Goal: Task Accomplishment & Management: Use online tool/utility

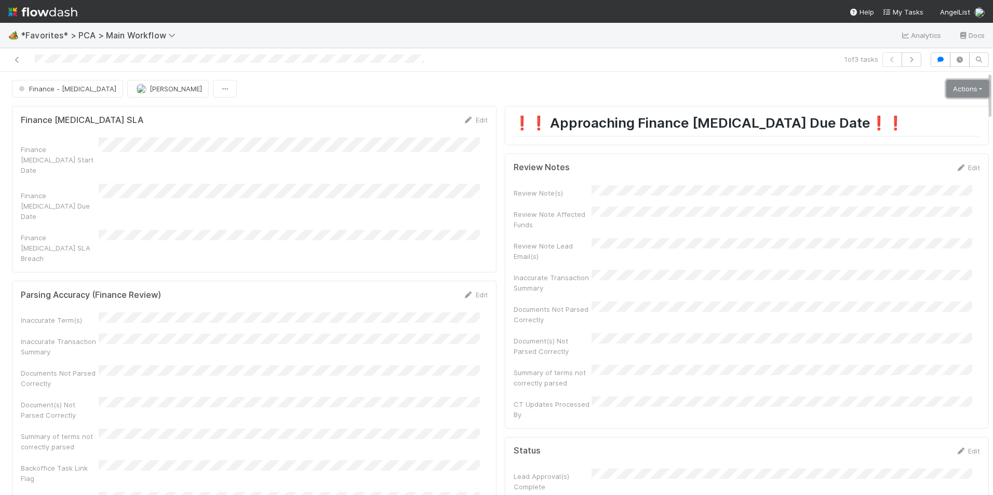
click at [951, 89] on link "Actions" at bounding box center [967, 89] width 43 height 18
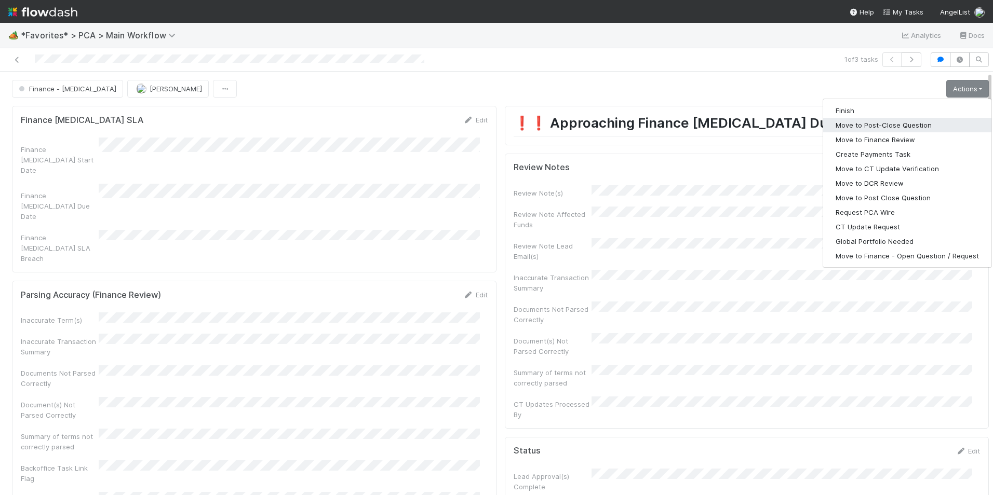
click at [884, 130] on button "Move to Post-Close Question" at bounding box center [907, 125] width 168 height 15
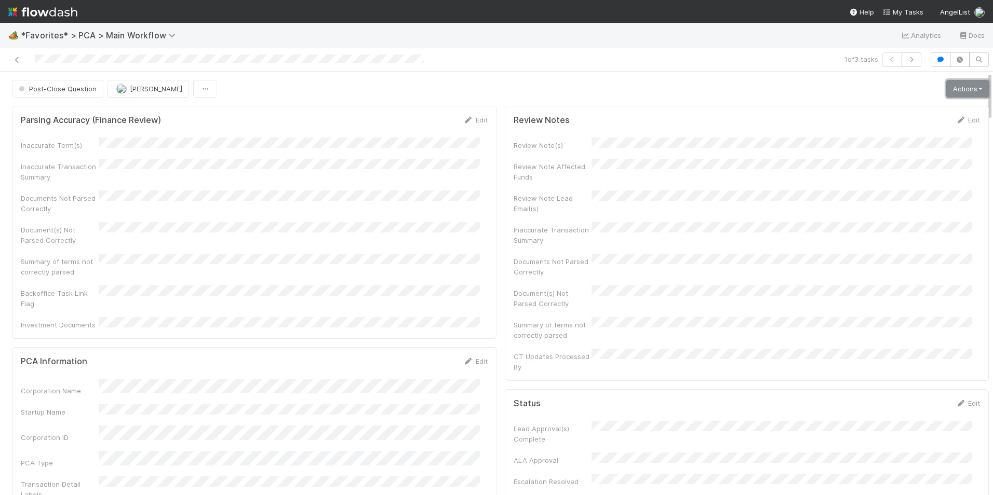
click at [956, 88] on link "Actions" at bounding box center [967, 89] width 43 height 18
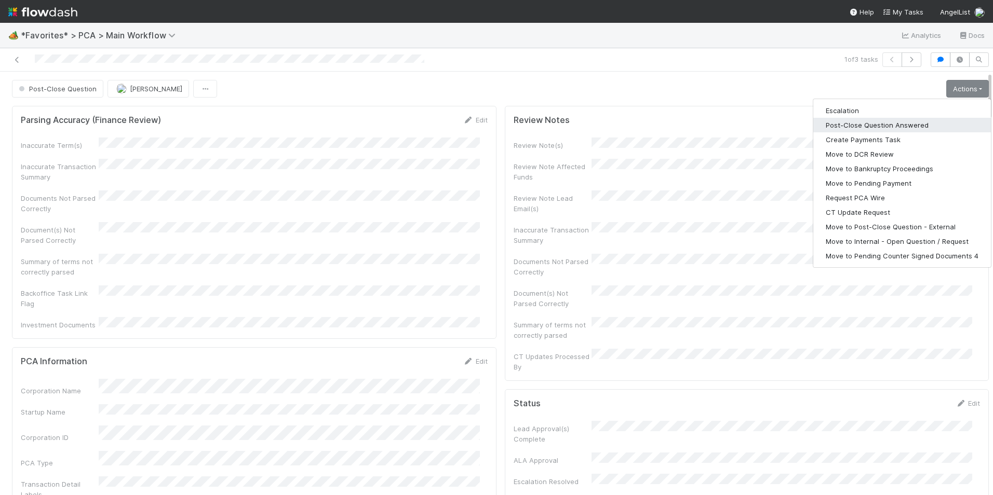
click at [887, 126] on button "Post-Close Question Answered" at bounding box center [902, 125] width 178 height 15
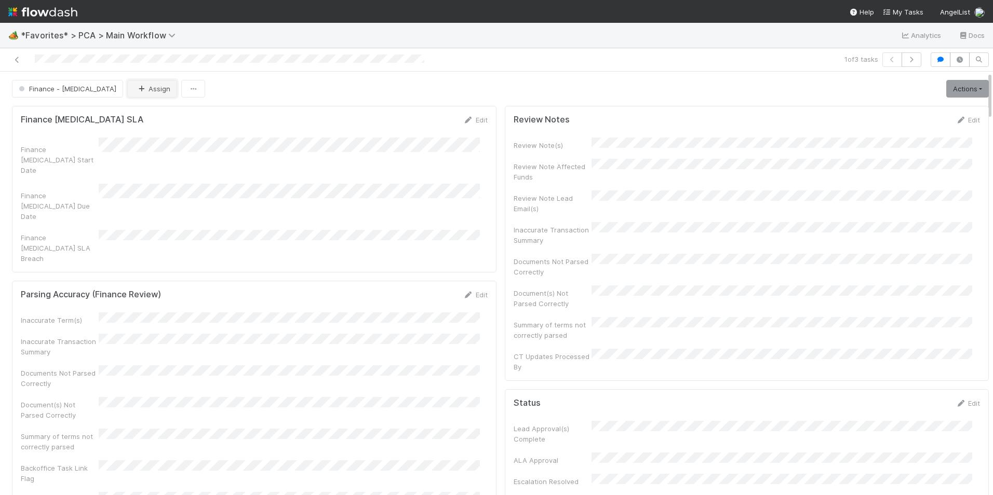
click at [127, 92] on button "Assign" at bounding box center [152, 89] width 50 height 18
click at [138, 115] on div "[PERSON_NAME] you" at bounding box center [153, 114] width 146 height 19
click at [14, 61] on icon at bounding box center [17, 60] width 10 height 7
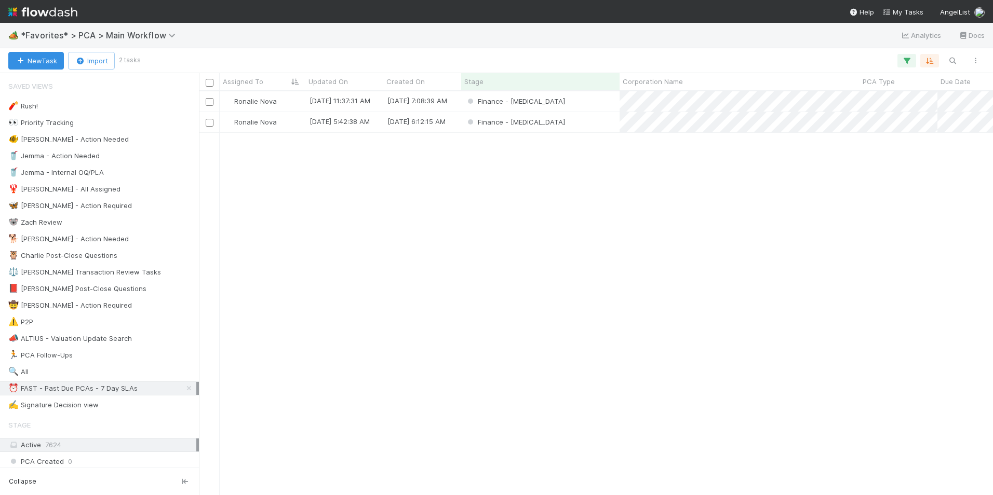
scroll to position [396, 786]
click at [571, 122] on div "Finance - [MEDICAL_DATA]" at bounding box center [540, 122] width 158 height 20
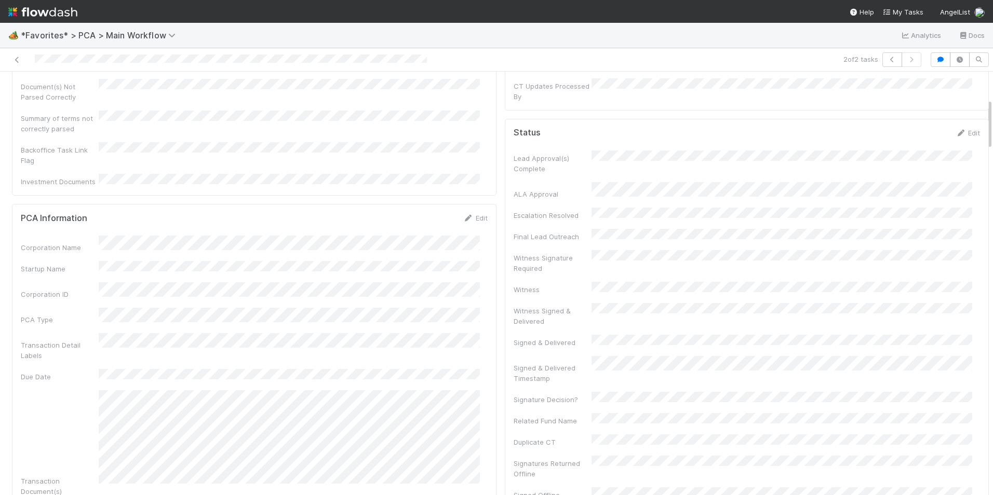
scroll to position [208, 0]
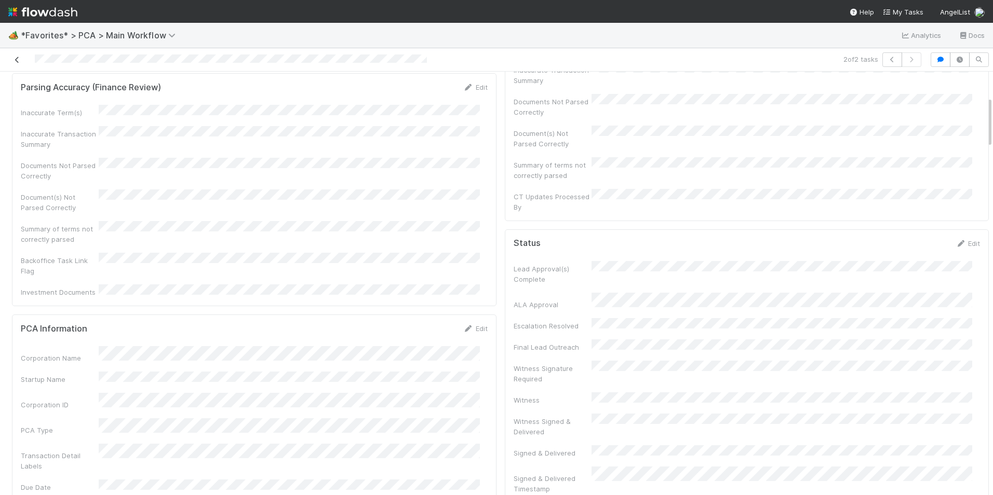
click at [19, 60] on icon at bounding box center [17, 60] width 10 height 7
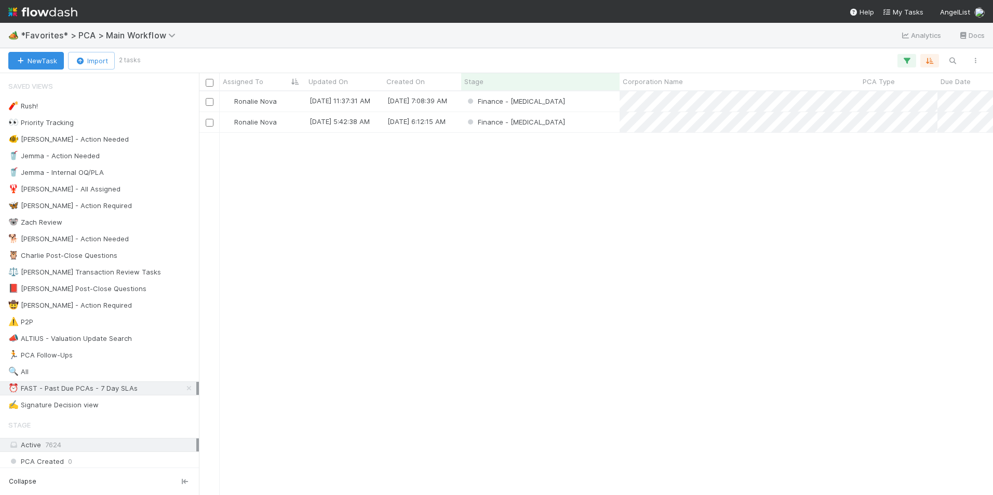
scroll to position [396, 786]
click at [184, 391] on icon at bounding box center [189, 388] width 10 height 7
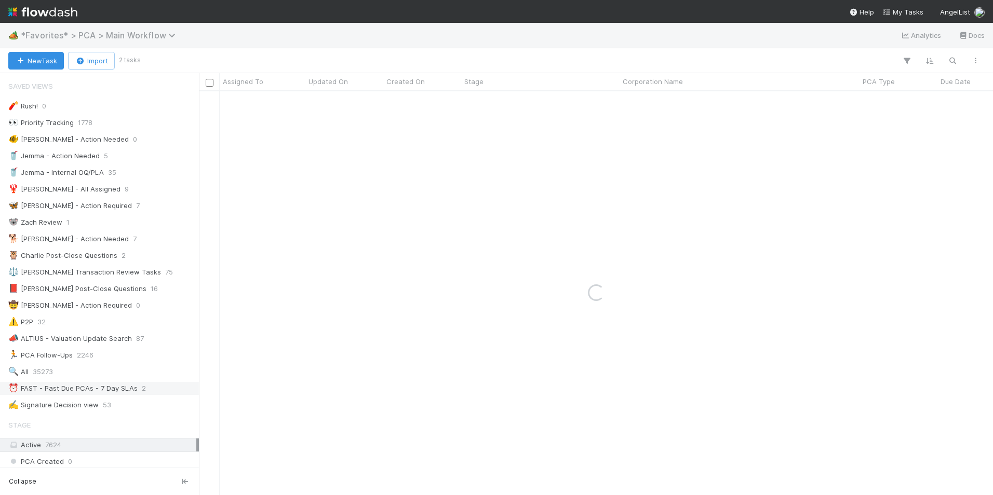
click at [126, 35] on span "*Favorites* > PCA > Main Workflow" at bounding box center [101, 35] width 160 height 10
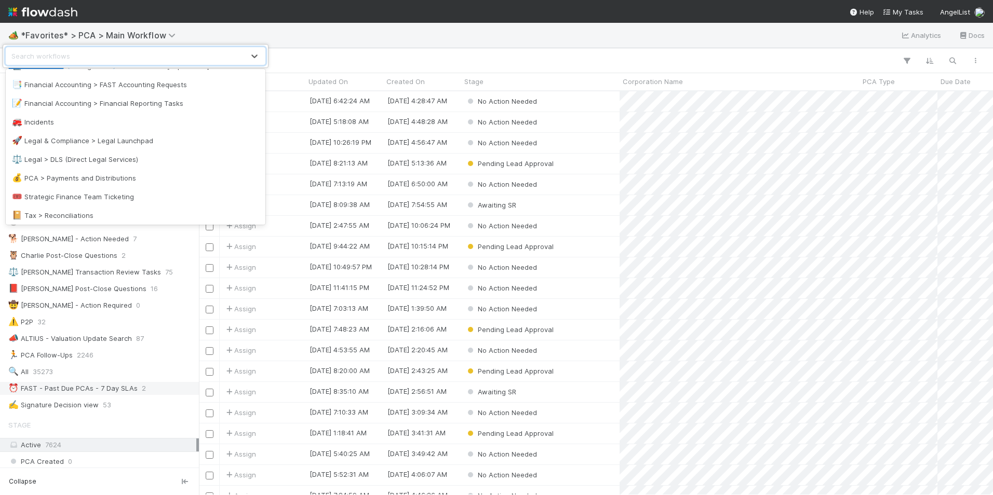
scroll to position [312, 0]
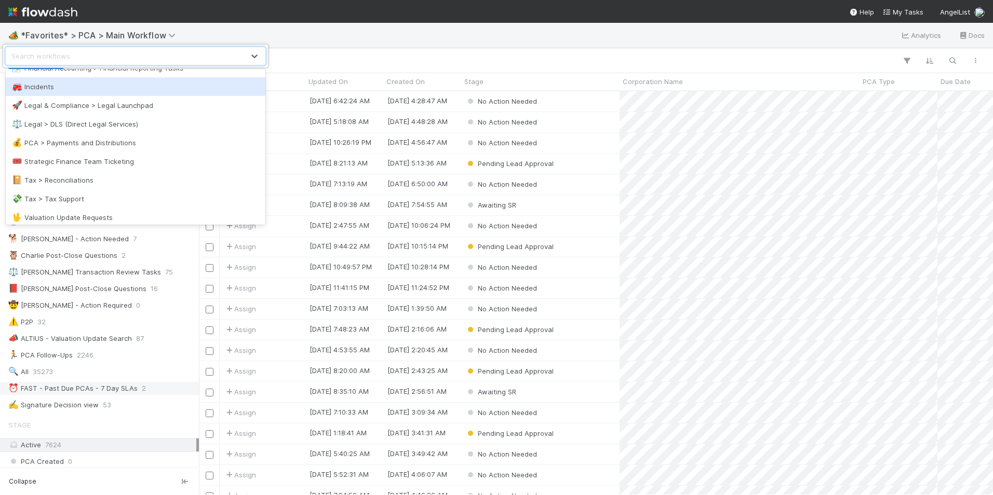
click at [307, 38] on div "option Incidents focused, 18 of 26. 26 results available. Use Up and Down to ch…" at bounding box center [496, 247] width 993 height 495
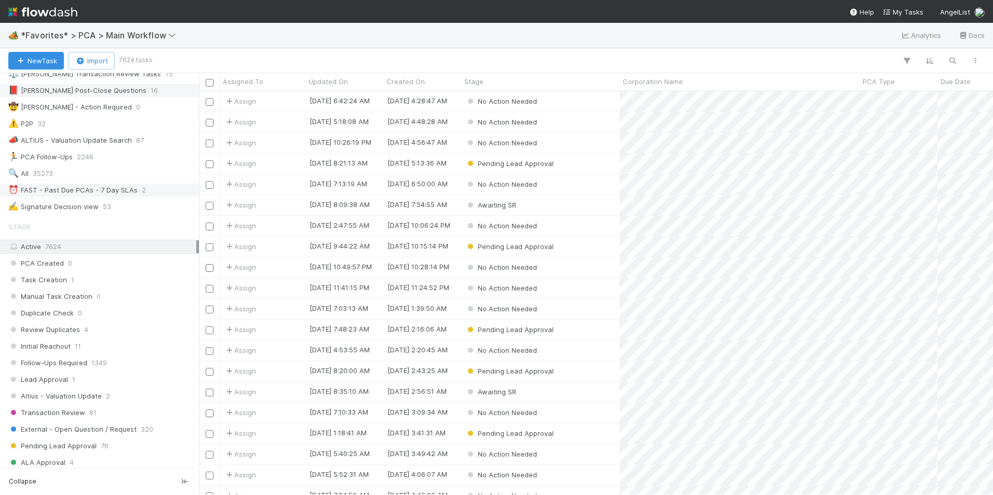
scroll to position [208, 0]
